Goal: Information Seeking & Learning: Learn about a topic

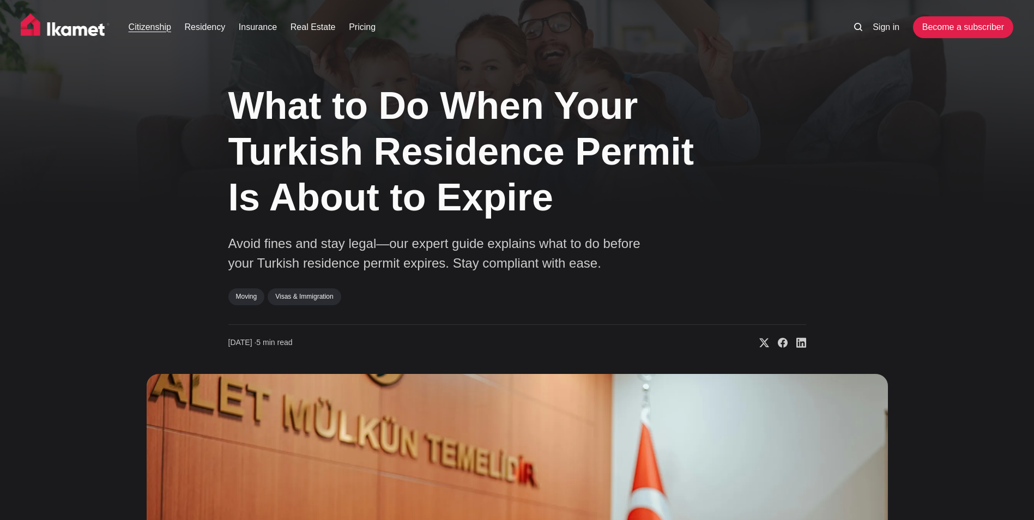
click at [149, 31] on link "Citizenship" at bounding box center [150, 27] width 43 height 13
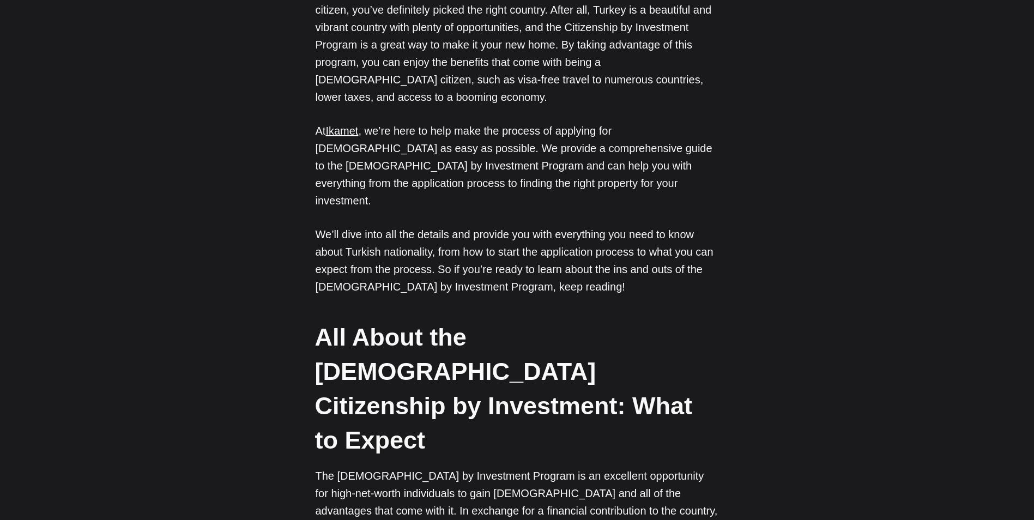
scroll to position [818, 0]
